Goal: Communication & Community: Share content

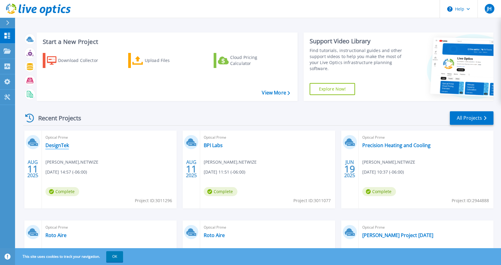
click at [65, 145] on link "DesignTek" at bounding box center [56, 145] width 23 height 6
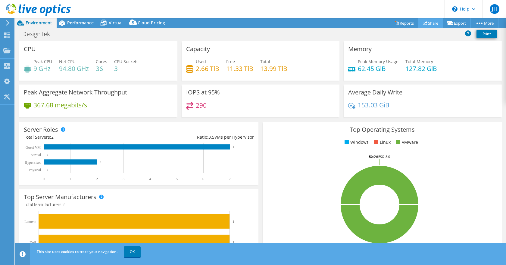
click at [430, 25] on link "Share" at bounding box center [430, 22] width 25 height 9
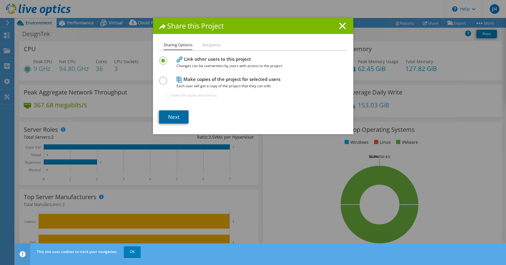
click at [174, 117] on link "Next" at bounding box center [174, 116] width 30 height 13
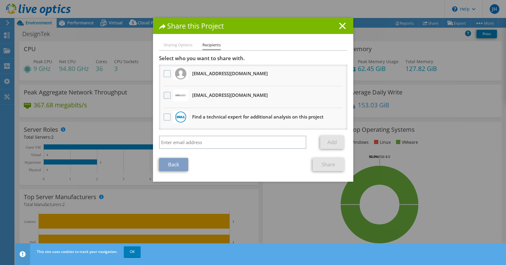
click at [163, 95] on label at bounding box center [167, 95] width 9 height 7
click at [0, 0] on input "checkbox" at bounding box center [0, 0] width 0 height 0
click at [321, 166] on link "Share" at bounding box center [329, 164] width 32 height 13
